Goal: Complete application form

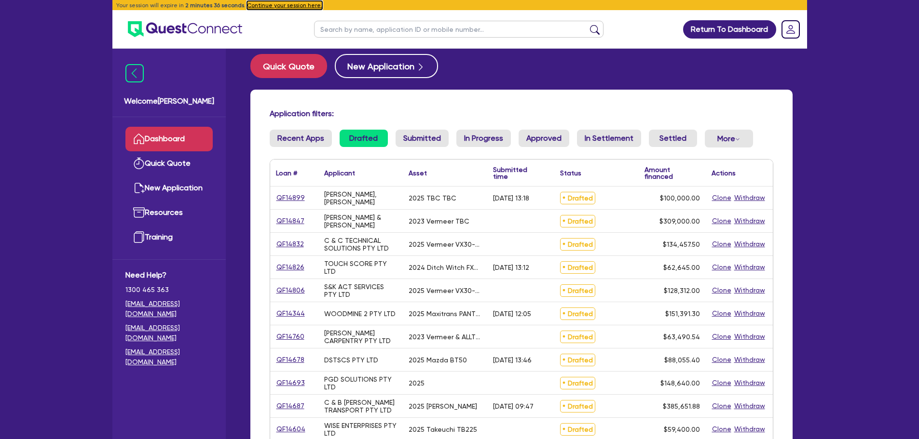
click at [255, 4] on button "Continue your session here." at bounding box center [284, 5] width 75 height 9
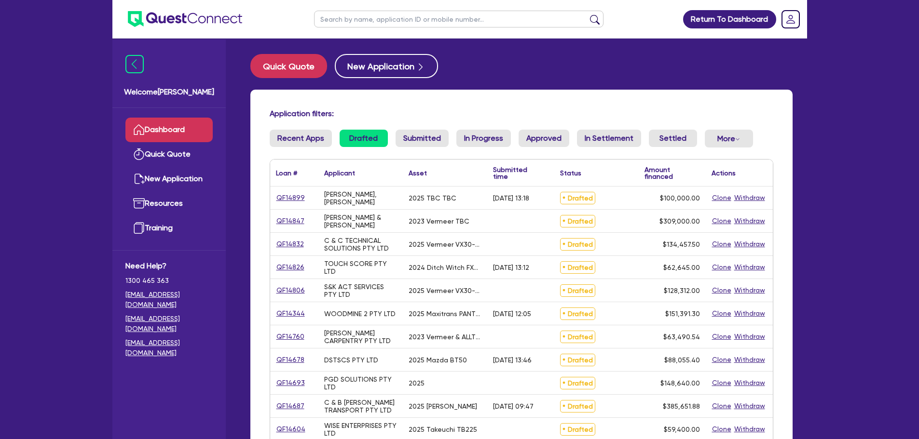
click at [276, 195] on link "QF14899" at bounding box center [290, 197] width 29 height 11
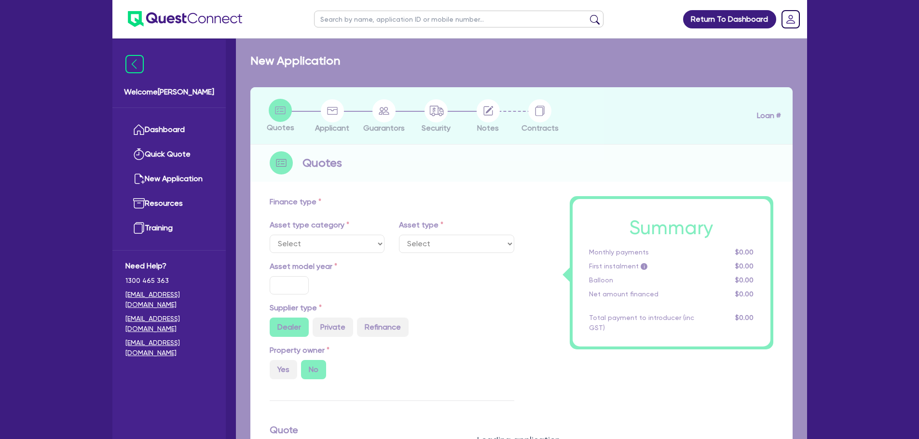
select select "PRIMARY_ASSETS"
type input "2025"
radio input "true"
type input "100,000"
type input "30"
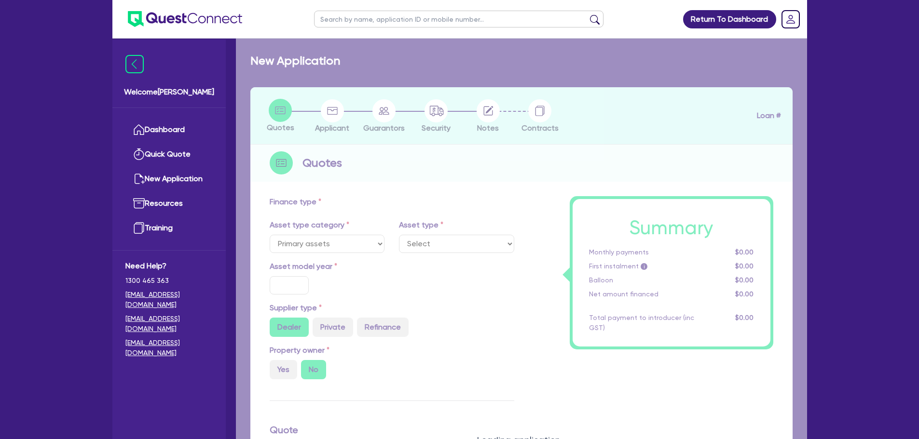
type input "30,000"
type input "8"
type input "8,000"
type input "7.49"
type input "900"
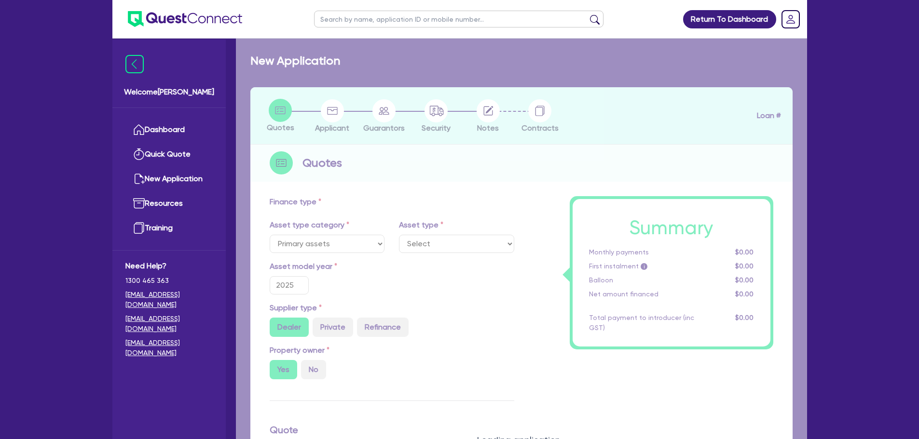
select select "HEAVY_TRUCKS"
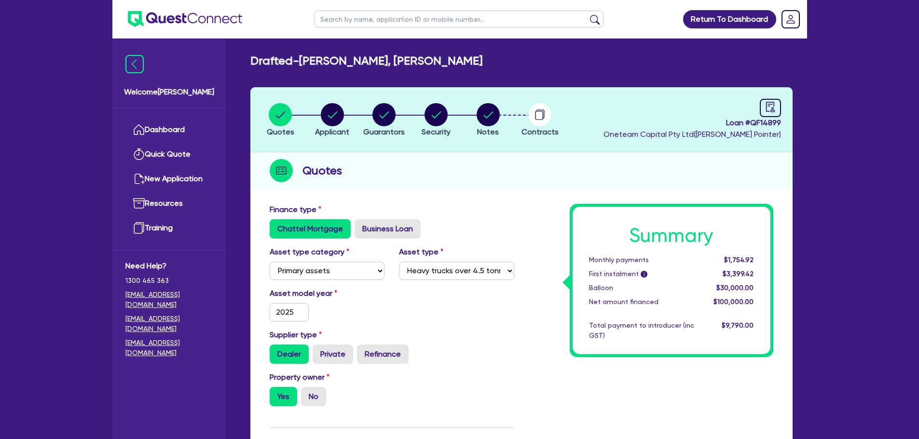
click at [345, 18] on input "text" at bounding box center [458, 19] width 289 height 17
type input "nmotion"
click button "submit" at bounding box center [594, 21] width 15 height 14
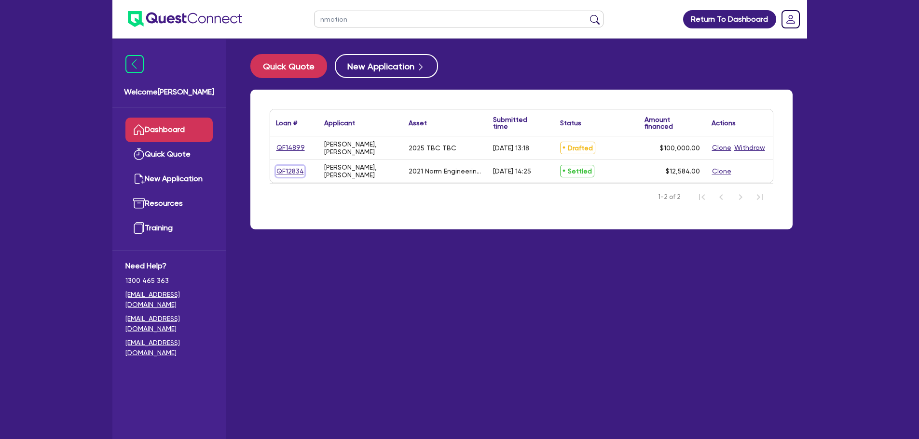
click at [284, 171] on link "QF12834" at bounding box center [290, 171] width 28 height 11
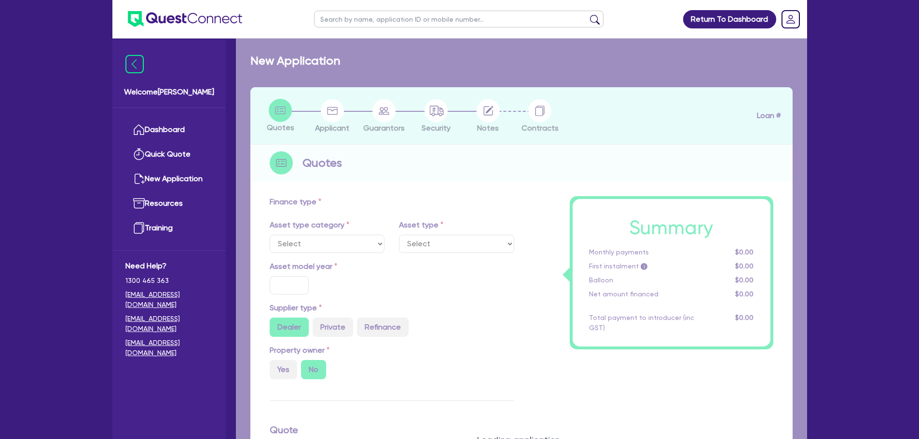
select select "SECONDARY_ASSETS"
type input "2021"
radio input "true"
type input "10,939.5"
type input "6.39"
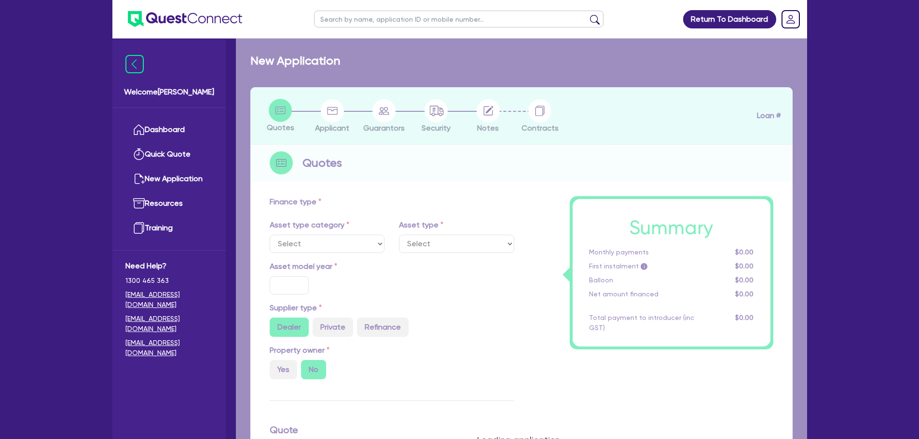
type input "795.6"
type input "10.45"
type input "495"
type input "1,000"
select select "OTHER"
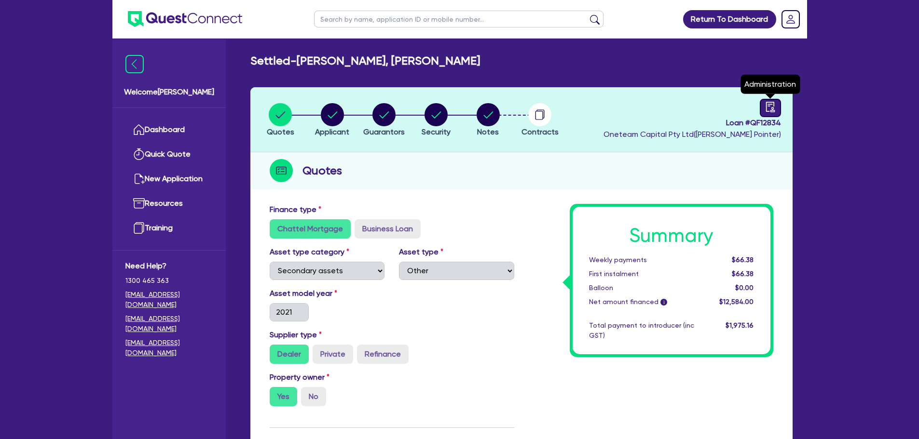
click at [779, 110] on link at bounding box center [770, 108] width 21 height 18
select select "SETTLED"
select select "Angle Finance"
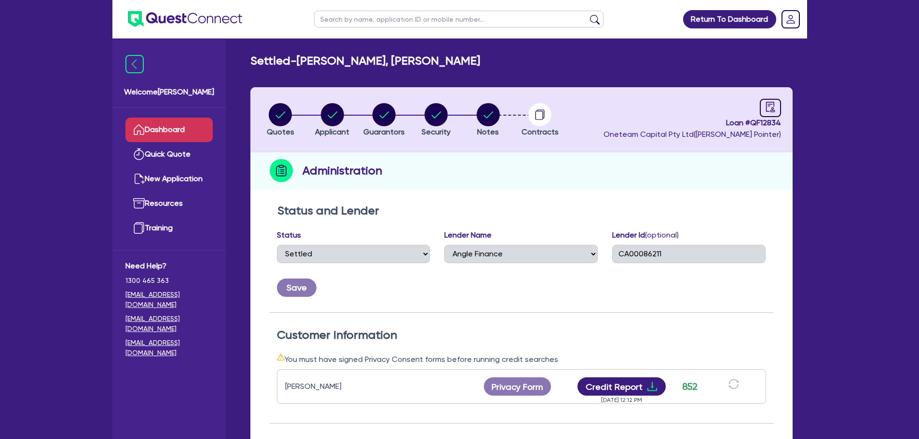
click at [174, 126] on link "Dashboard" at bounding box center [168, 130] width 87 height 25
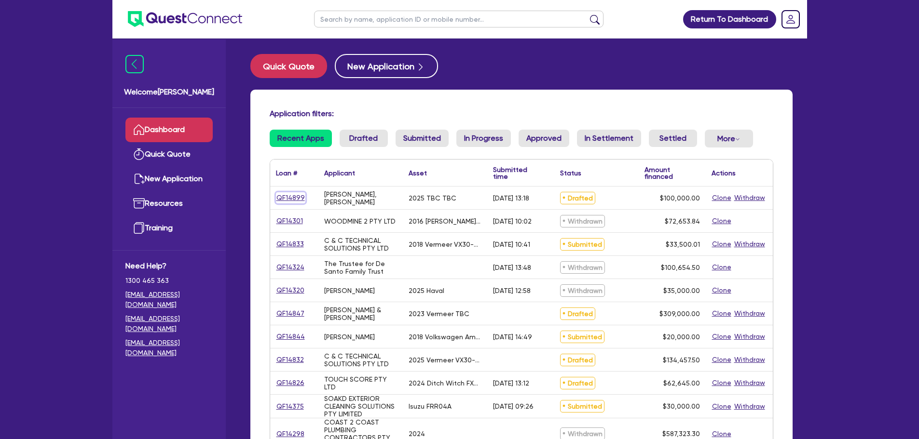
click at [295, 200] on link "QF14899" at bounding box center [290, 197] width 29 height 11
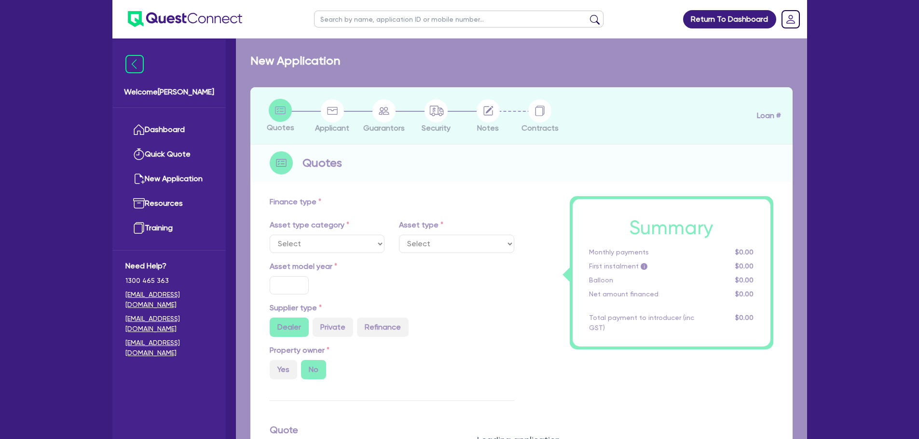
select select "PRIMARY_ASSETS"
type input "2025"
radio input "true"
type input "100,000"
type input "30"
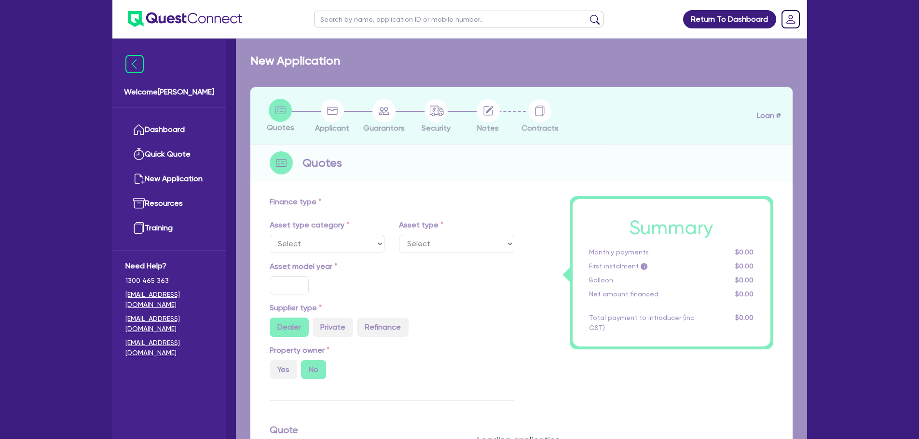
type input "30,000"
type input "8"
type input "8,000"
type input "7.49"
type input "900"
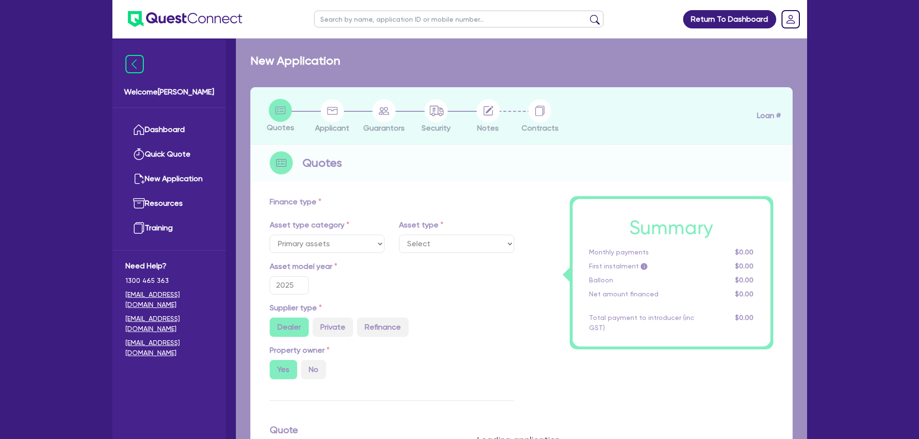
select select "HEAVY_TRUCKS"
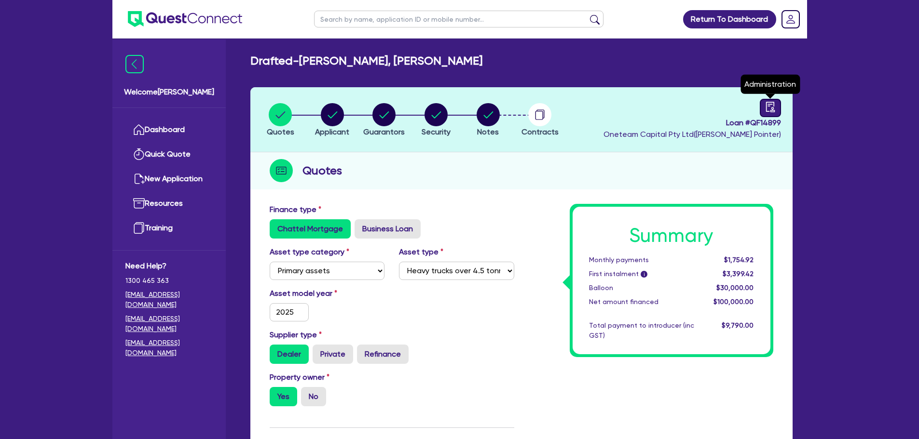
click at [768, 109] on icon "audit" at bounding box center [770, 107] width 11 height 11
select select "DRAFTED_AMENDED"
select select "Other"
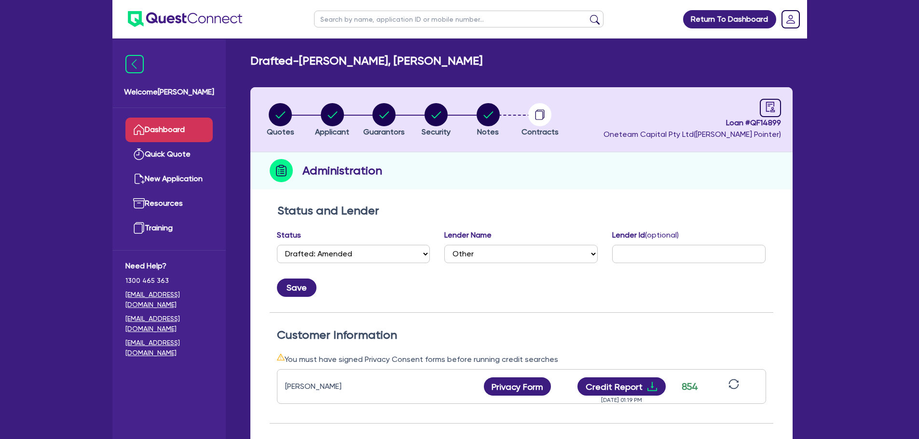
click at [170, 136] on link "Dashboard" at bounding box center [168, 130] width 87 height 25
